Goal: Obtain resource: Obtain resource

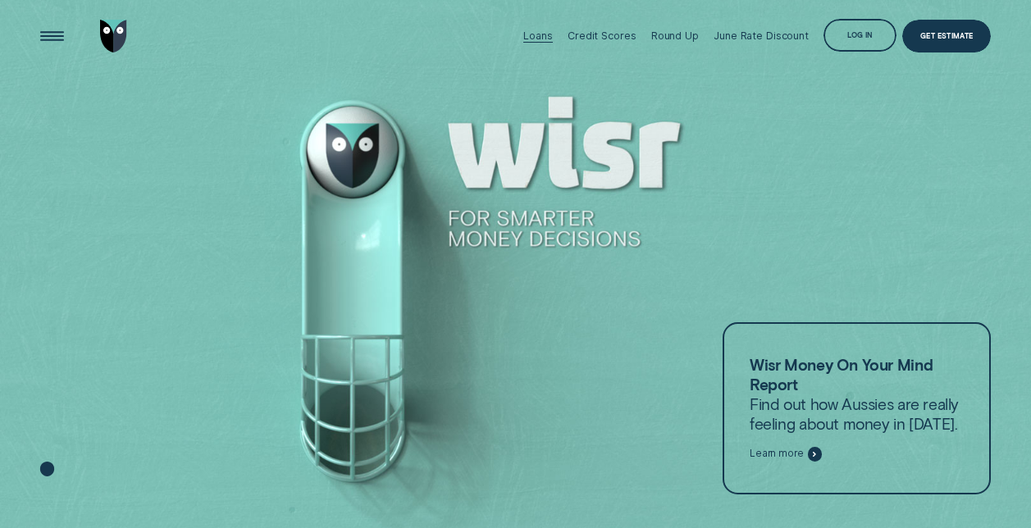
click at [536, 39] on div "Loans" at bounding box center [537, 36] width 29 height 12
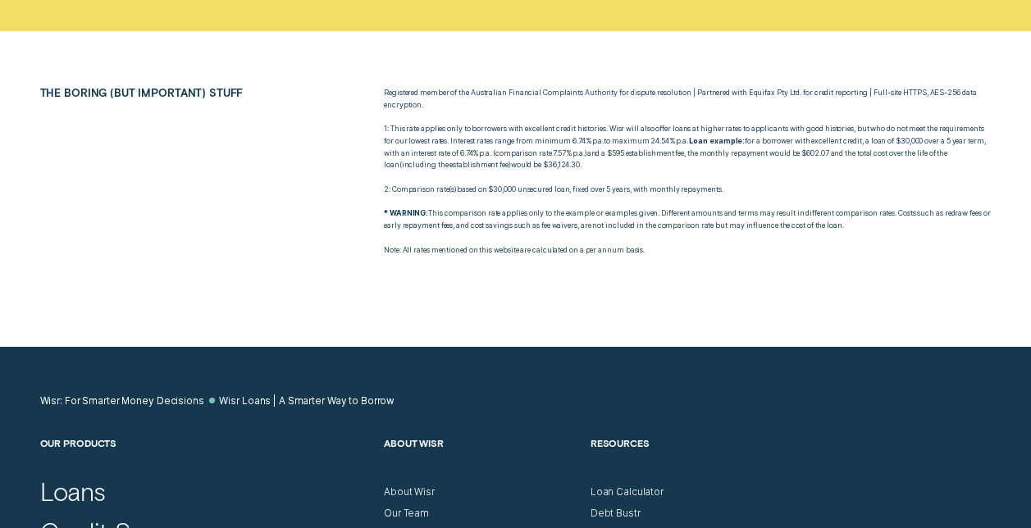
scroll to position [5518, 0]
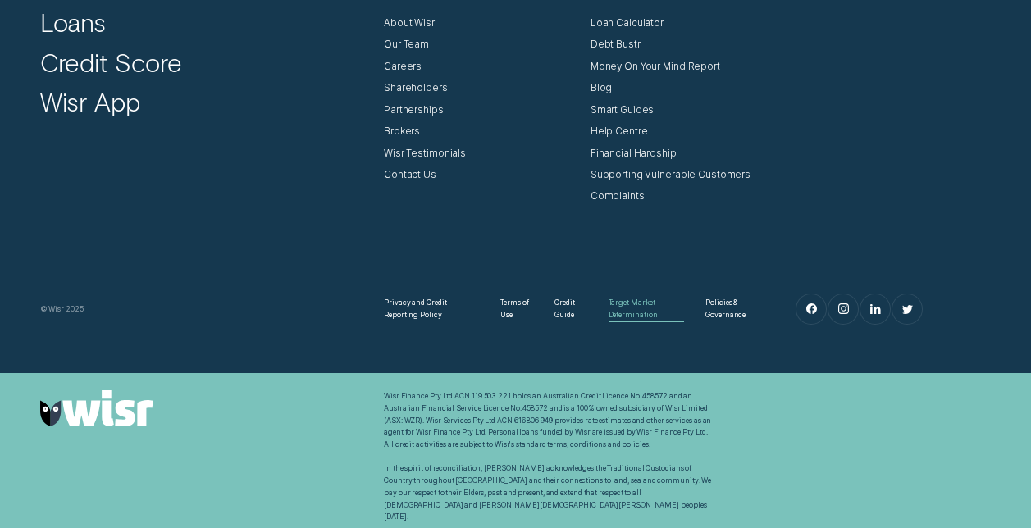
click at [623, 312] on div "Target Market Determination" at bounding box center [645, 309] width 75 height 24
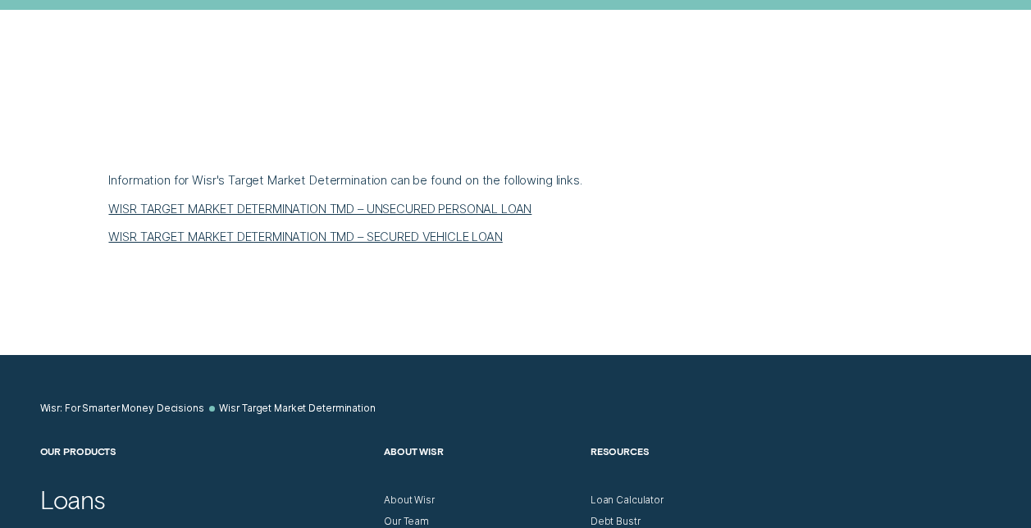
scroll to position [574, 0]
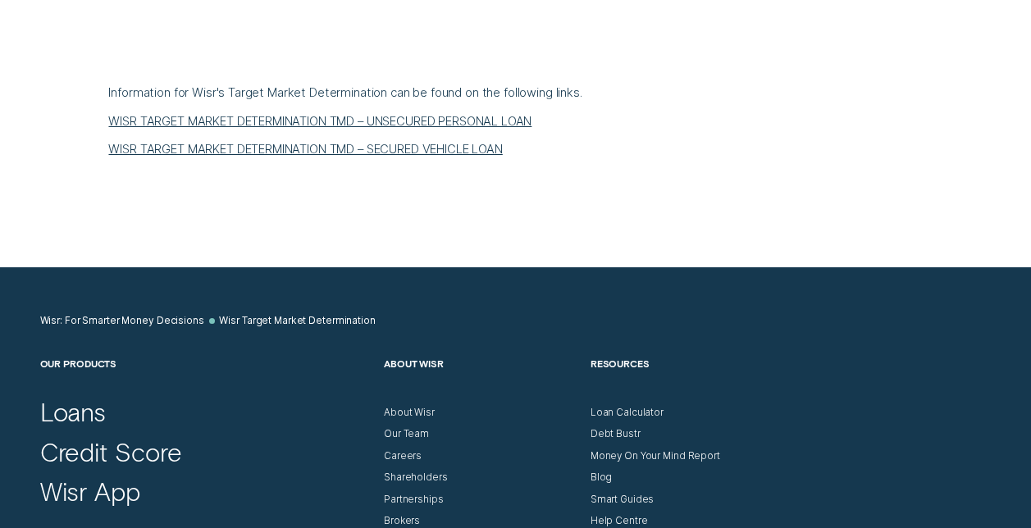
click at [512, 118] on link "WISR TARGET MARKET DETERMINATION TMD – UNSECURED PERSONAL LOAN" at bounding box center [319, 121] width 423 height 15
